Goal: Share content

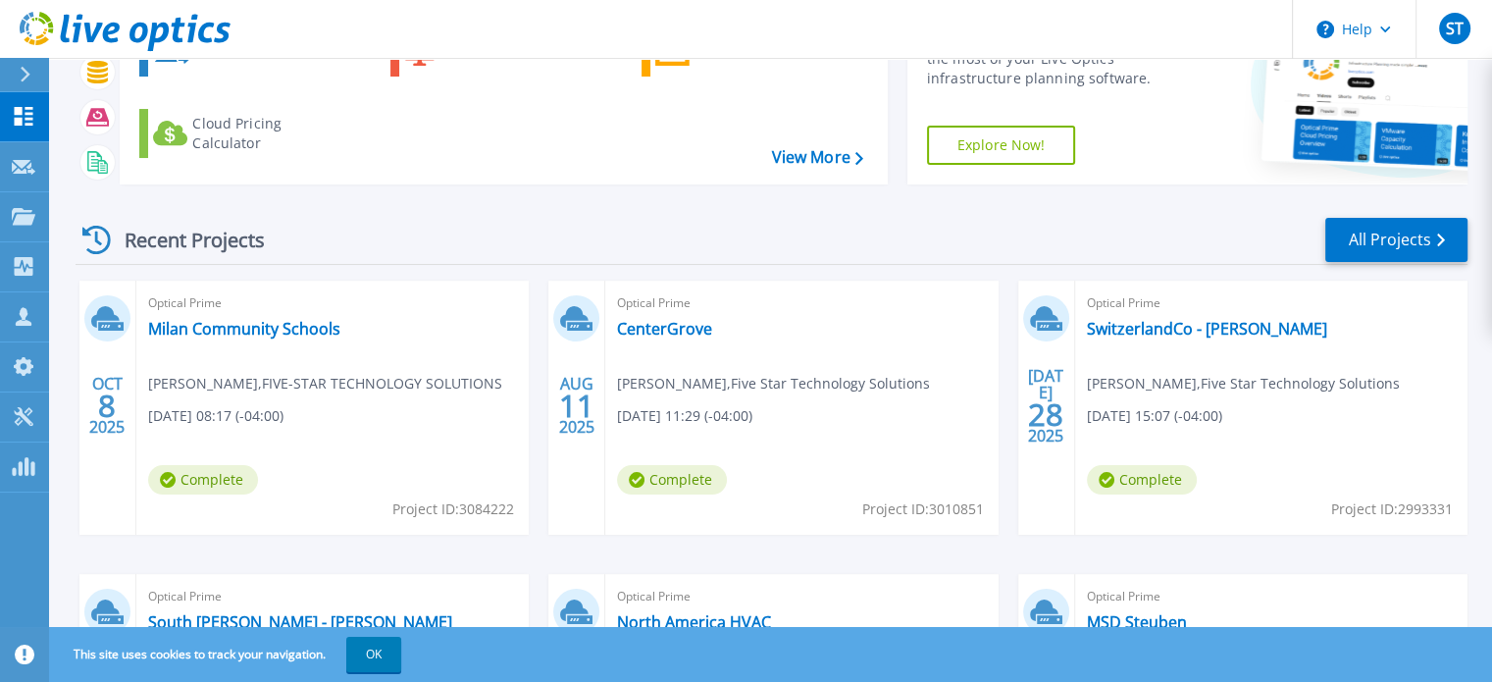
scroll to position [142, 0]
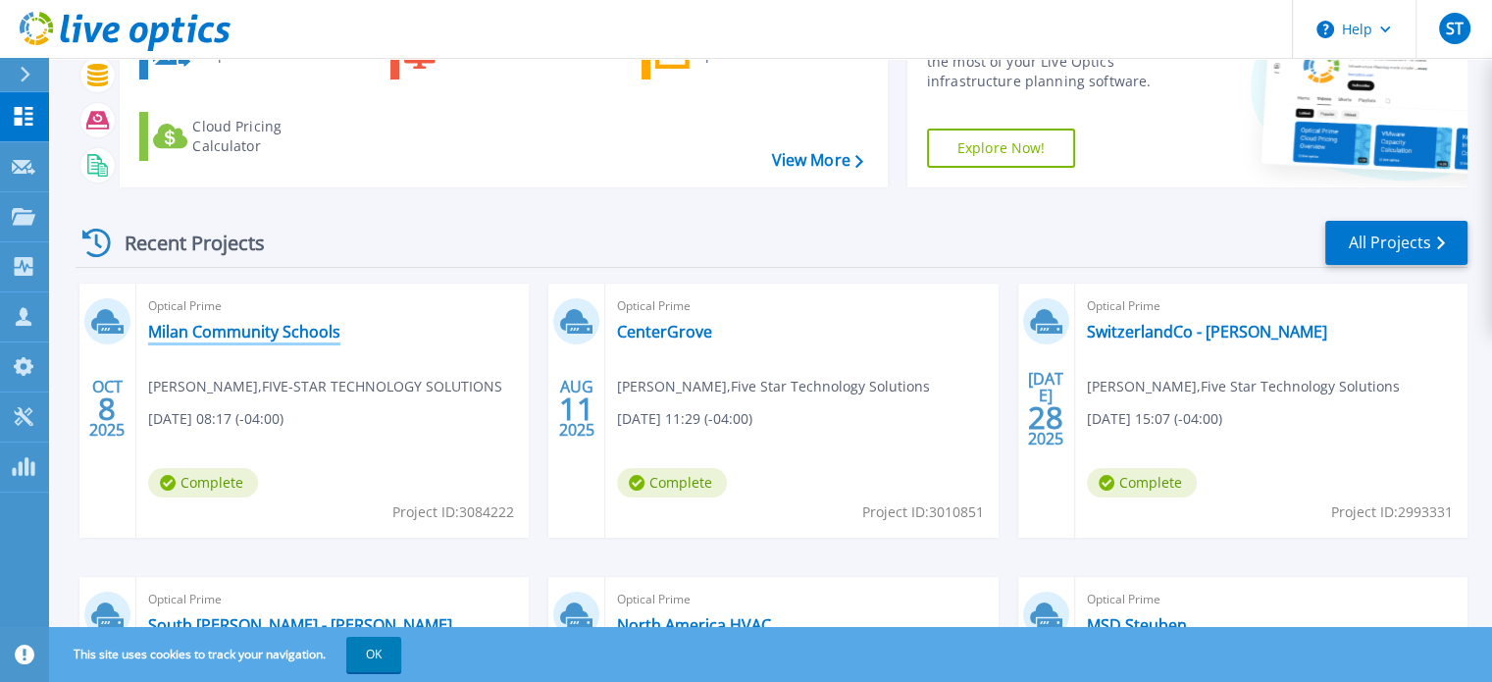
click at [243, 337] on link "Milan Community Schools" at bounding box center [244, 332] width 192 height 20
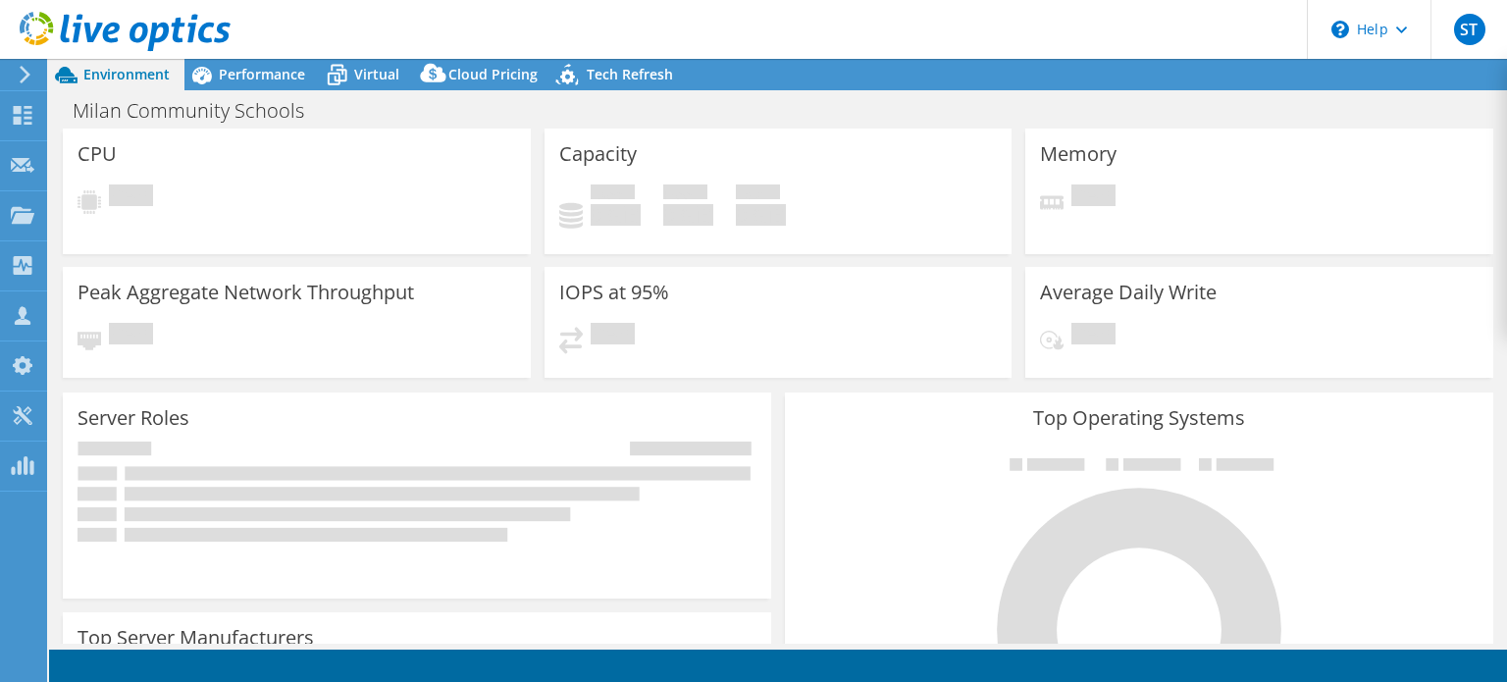
select select "USD"
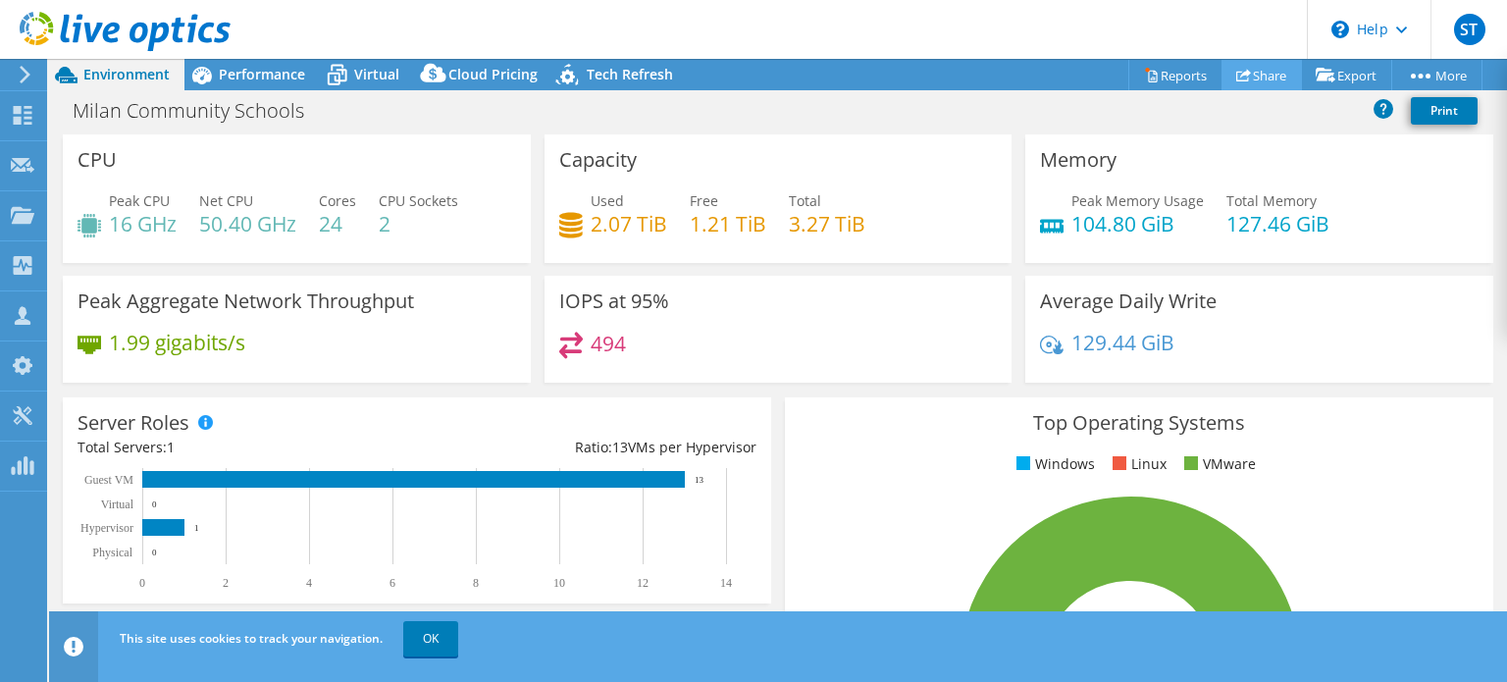
click at [1260, 75] on link "Share" at bounding box center [1262, 75] width 80 height 30
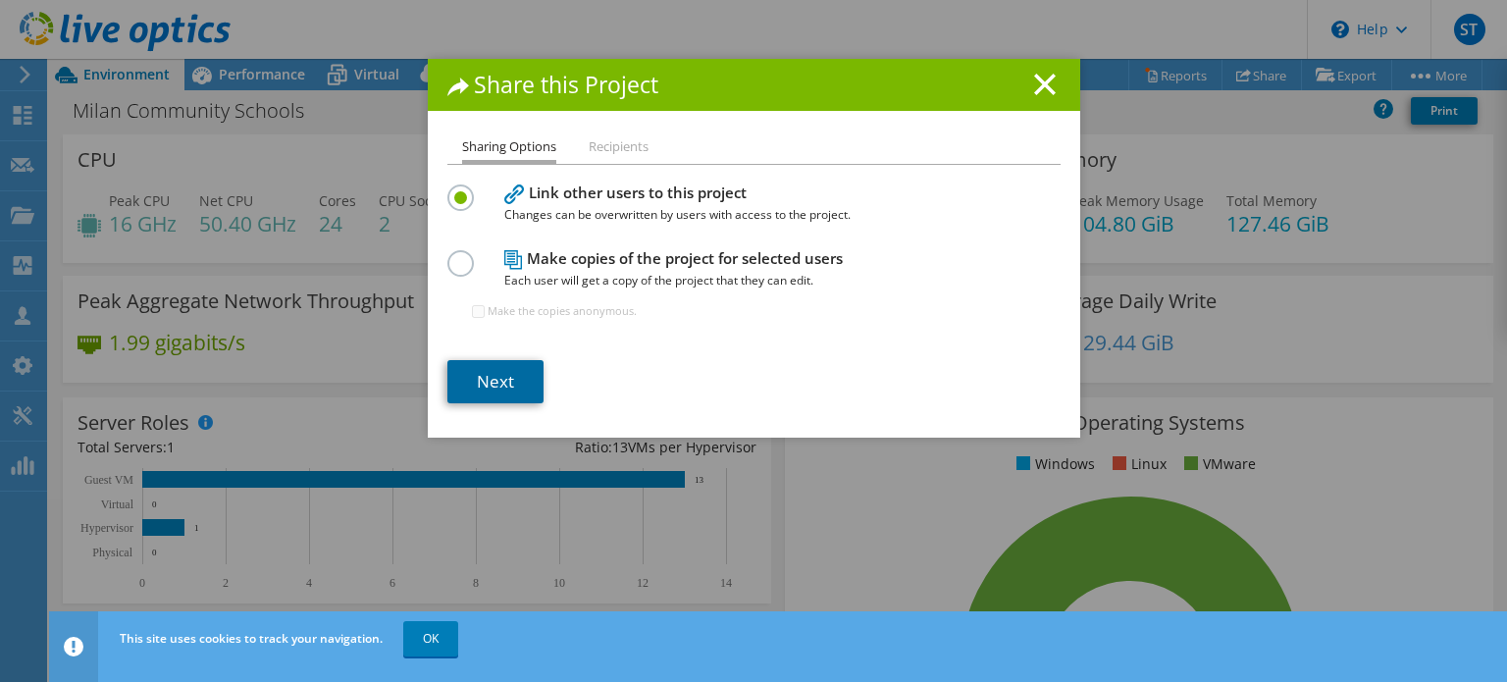
click at [505, 368] on link "Next" at bounding box center [495, 381] width 96 height 43
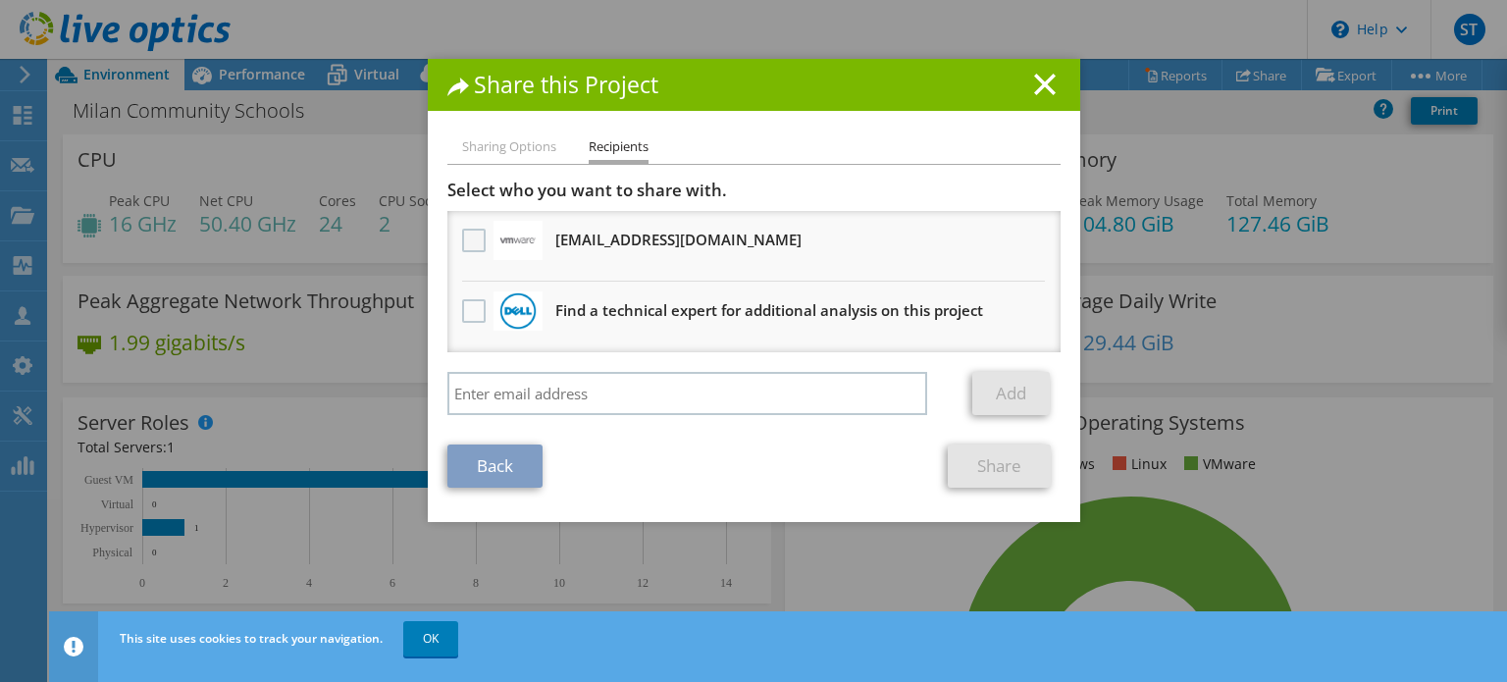
click at [463, 235] on label at bounding box center [476, 241] width 28 height 24
click at [0, 0] on input "checkbox" at bounding box center [0, 0] width 0 height 0
click at [987, 459] on link "Share" at bounding box center [999, 466] width 103 height 43
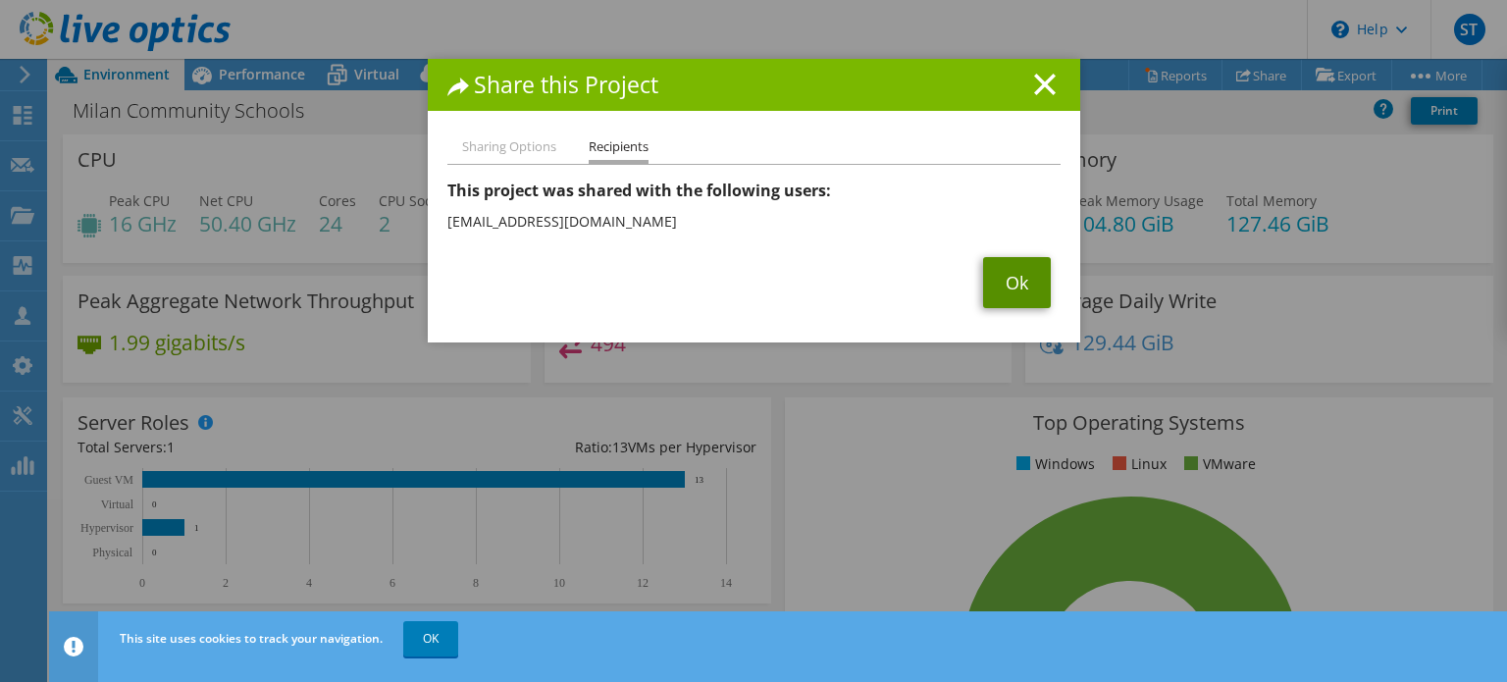
click at [1006, 280] on link "Ok" at bounding box center [1017, 282] width 68 height 51
